Goal: Information Seeking & Learning: Learn about a topic

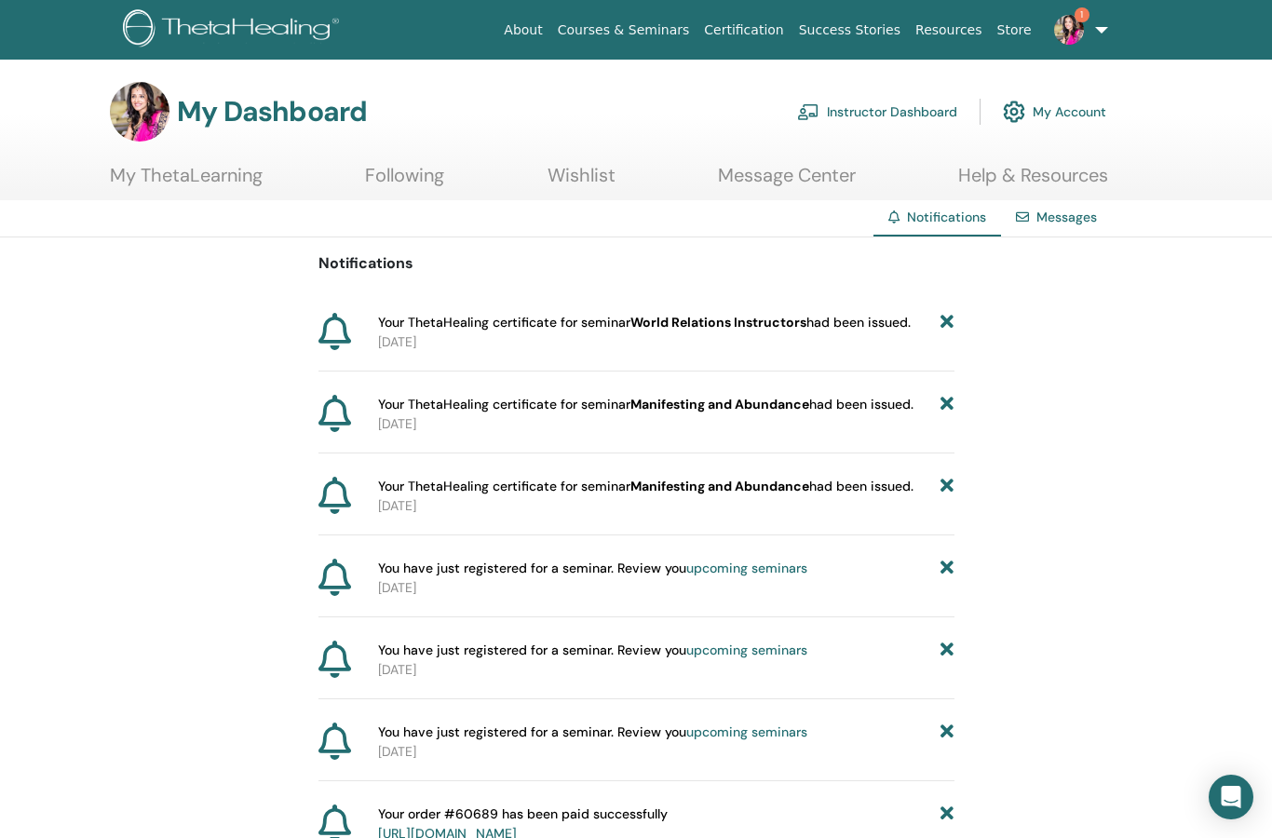
click at [201, 176] on link "My ThetaLearning" at bounding box center [186, 182] width 153 height 36
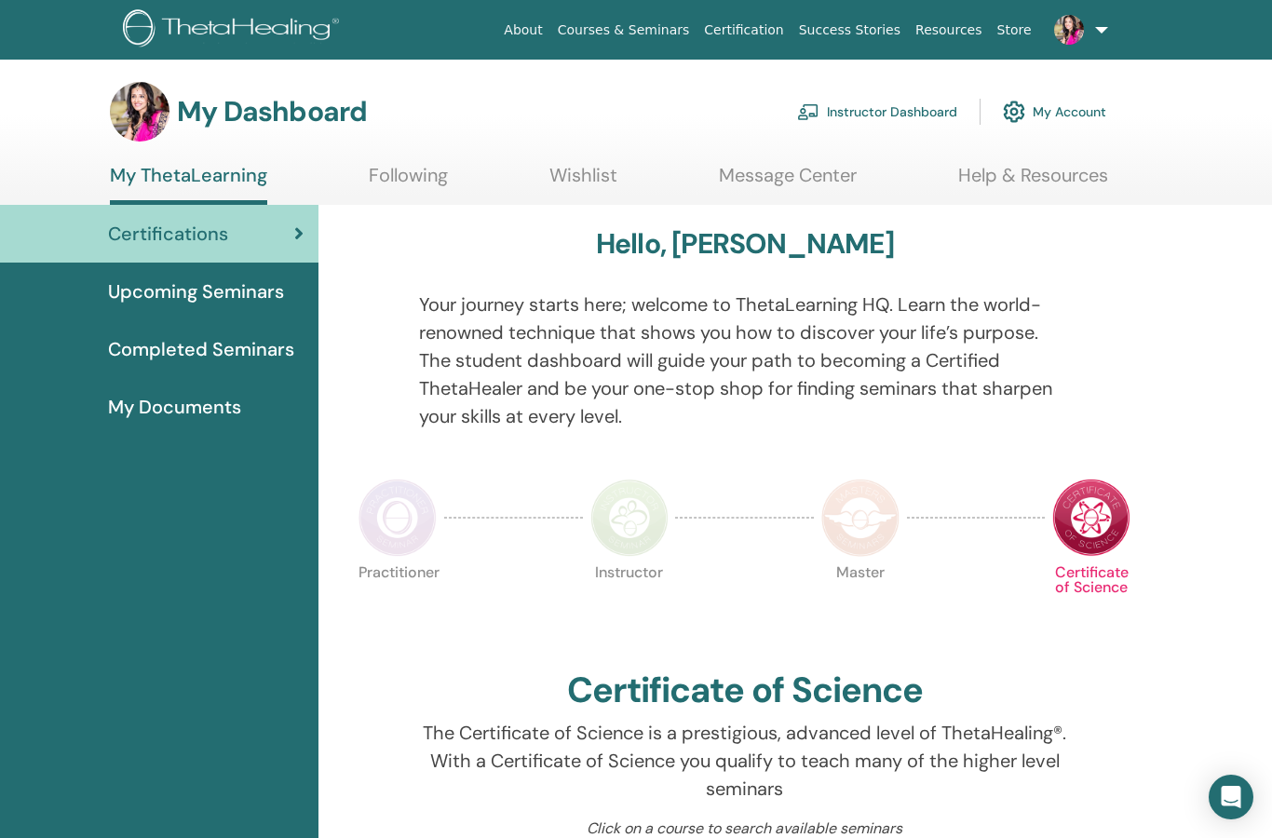
click at [236, 294] on span "Upcoming Seminars" at bounding box center [196, 292] width 176 height 28
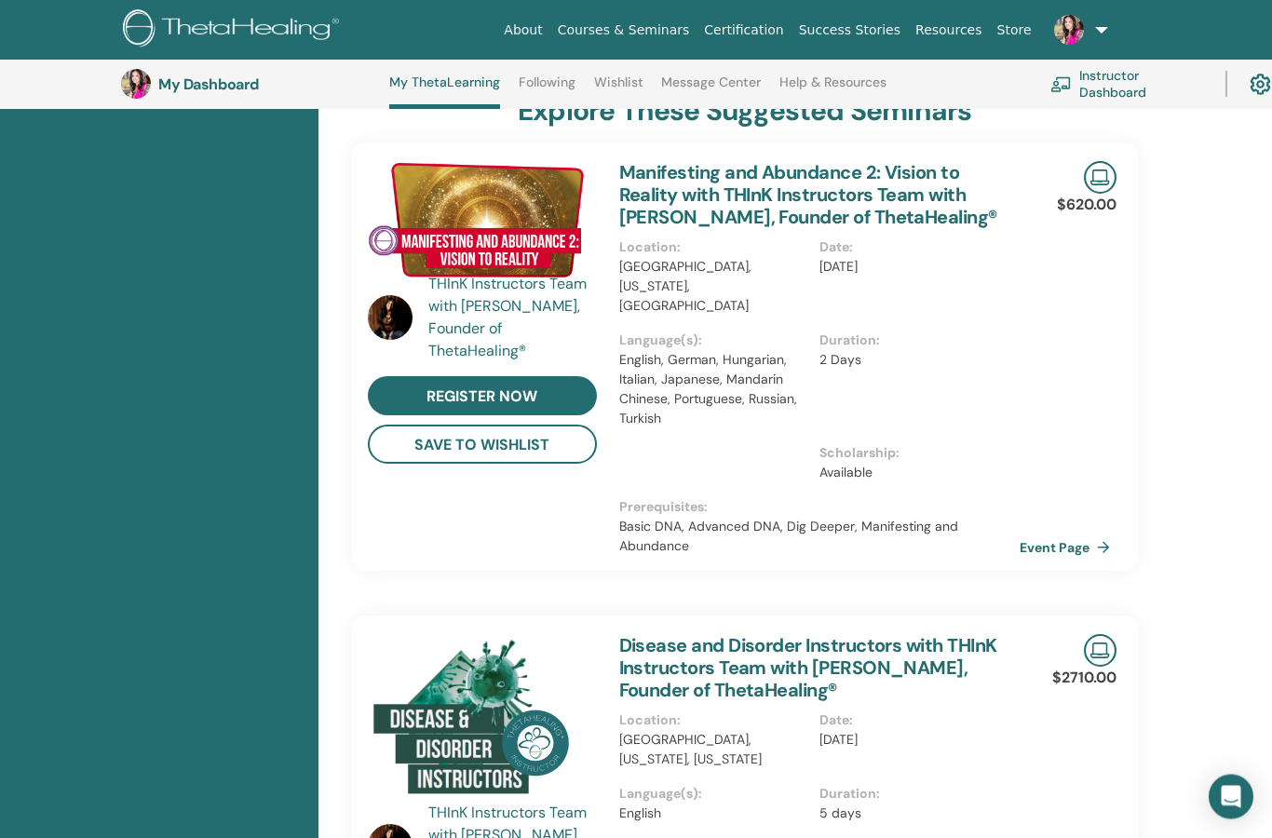
scroll to position [383, 0]
click at [510, 435] on button "save to wishlist" at bounding box center [482, 444] width 229 height 39
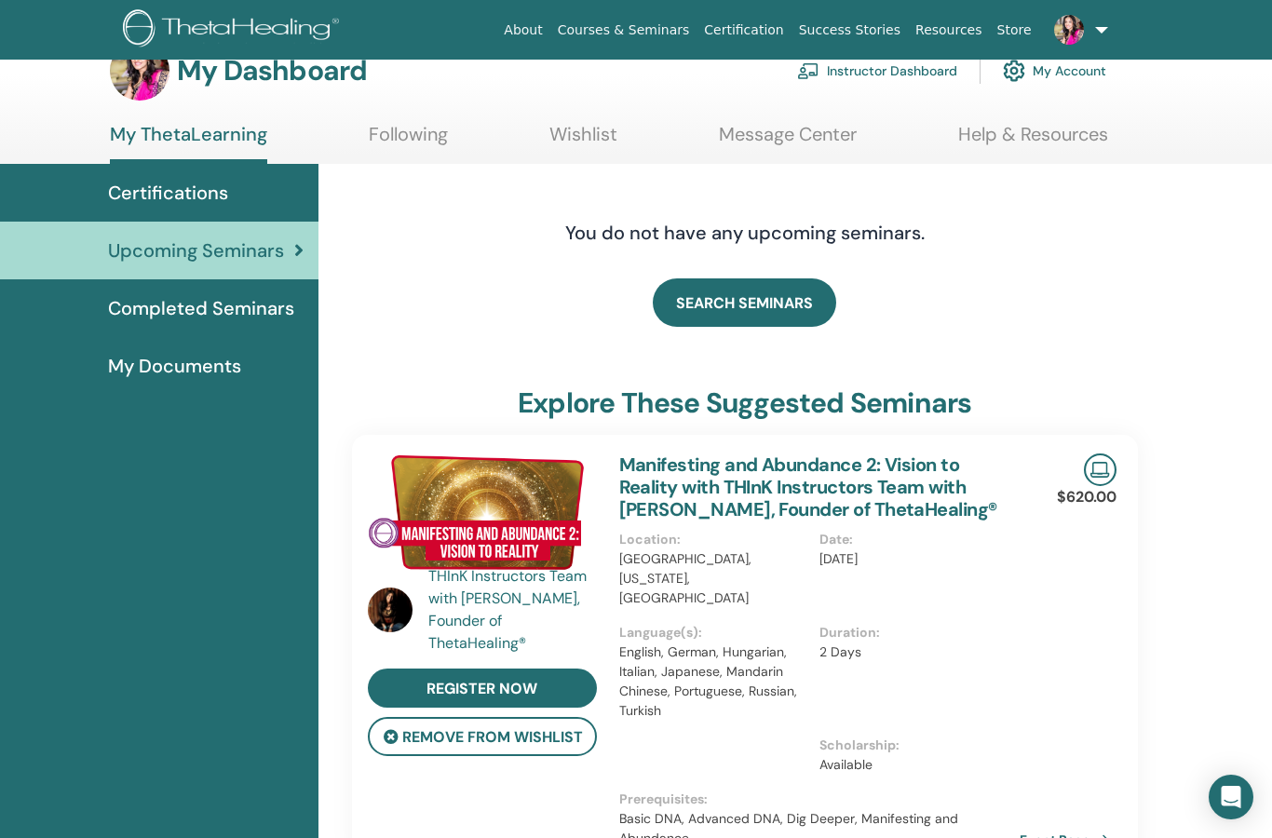
scroll to position [0, 0]
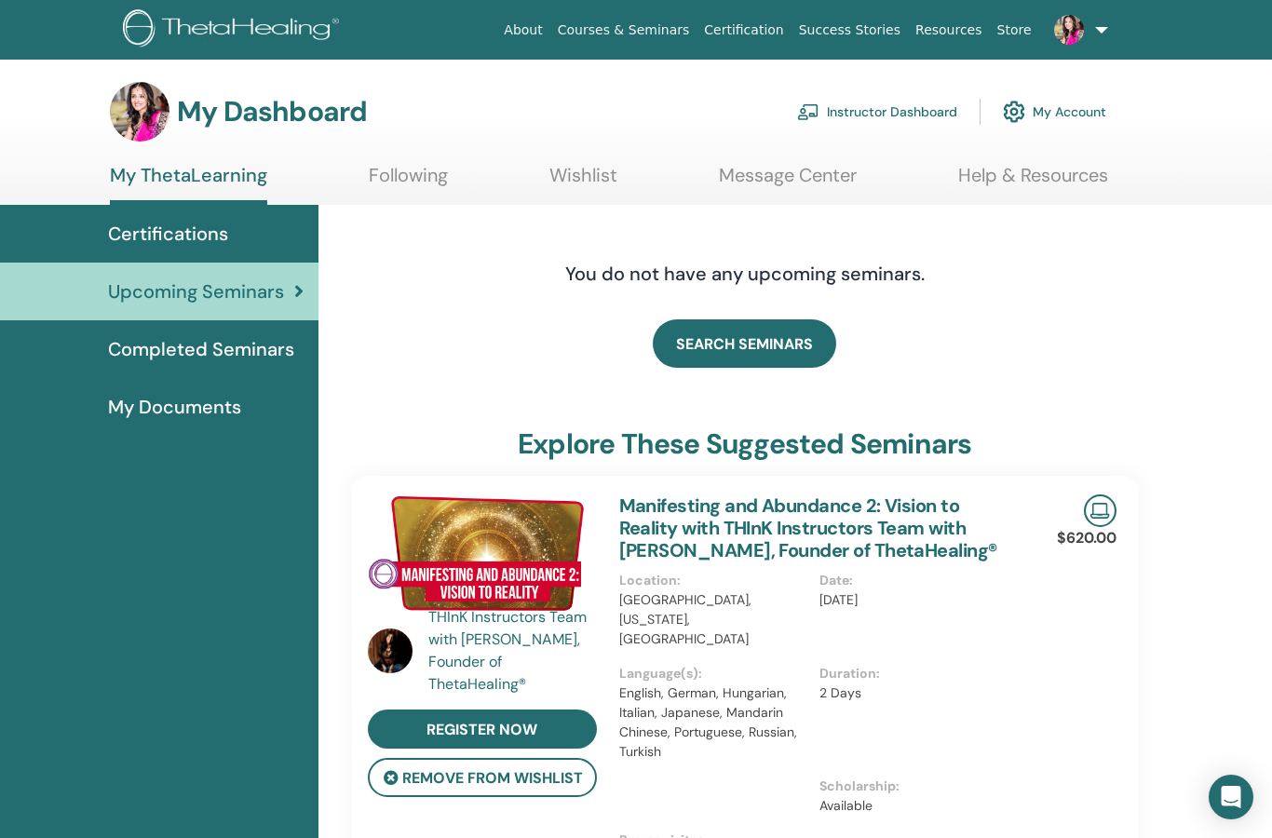
click at [176, 231] on span "Certifications" at bounding box center [168, 234] width 120 height 28
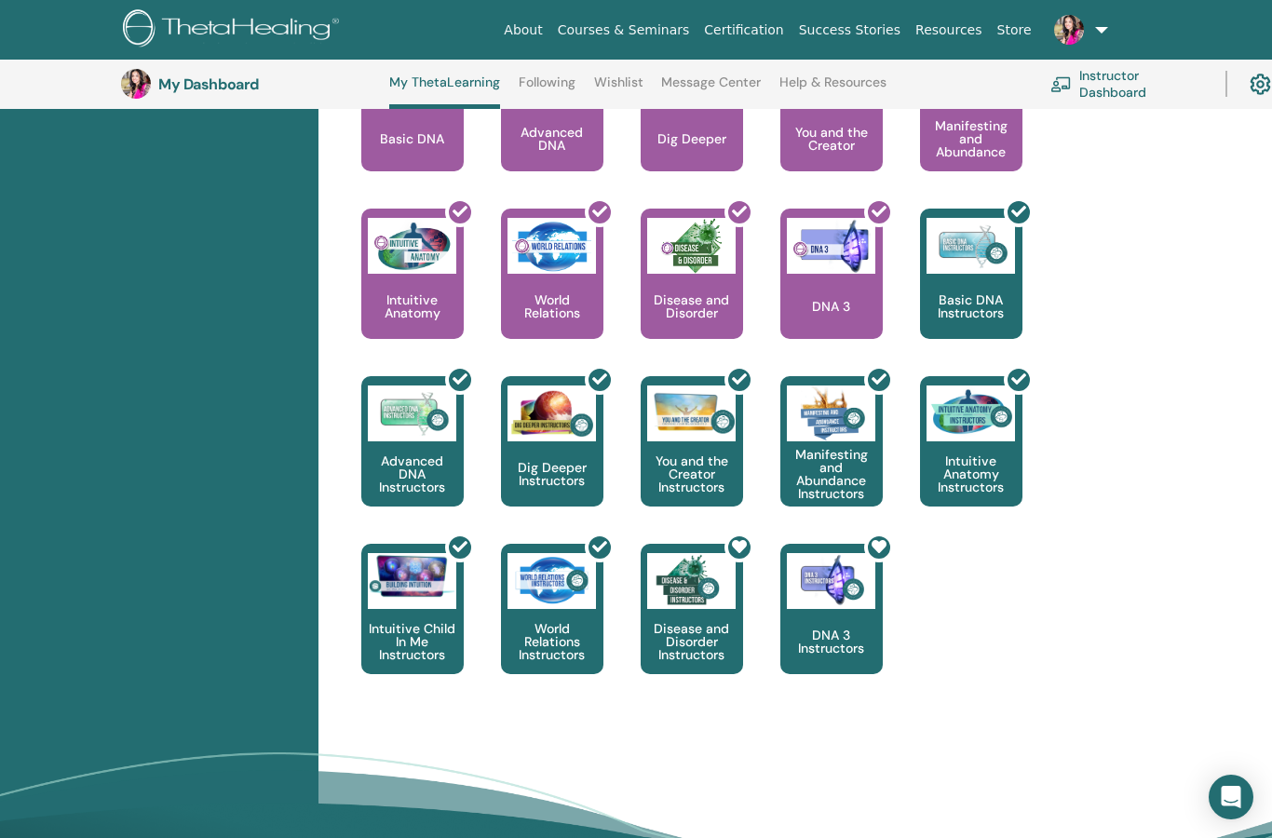
scroll to position [909, 0]
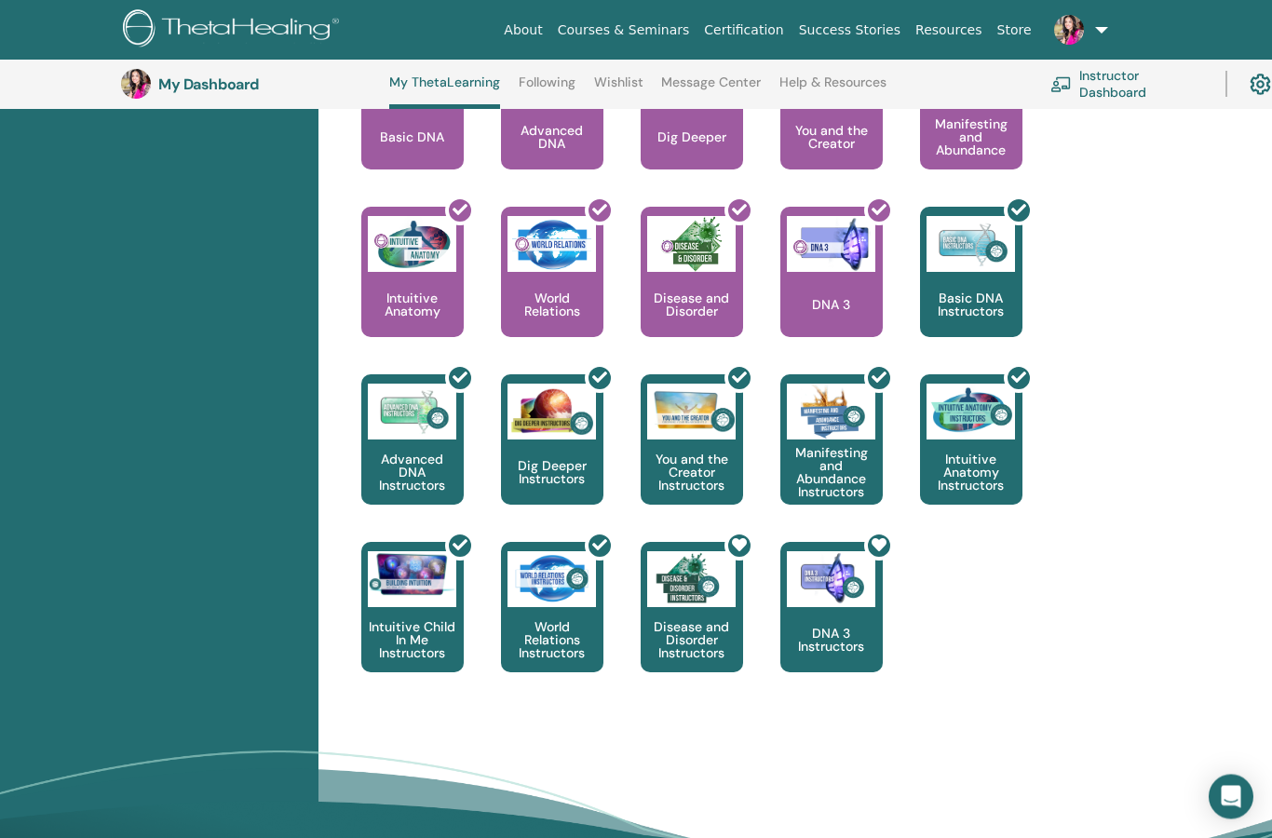
click at [839, 588] on div at bounding box center [843, 616] width 102 height 168
